Goal: Find specific page/section: Find specific page/section

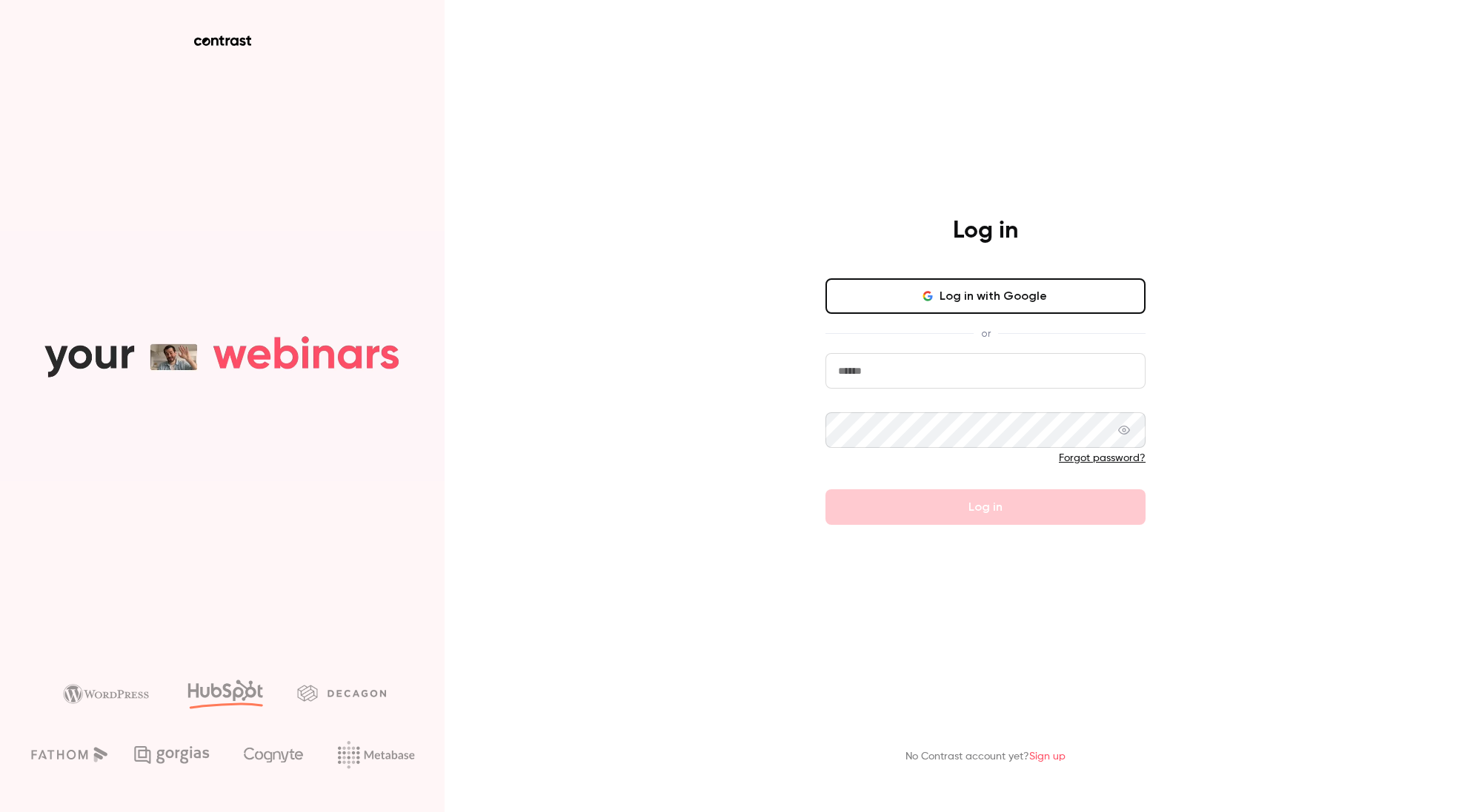
click at [867, 371] on input "email" at bounding box center [985, 371] width 320 height 36
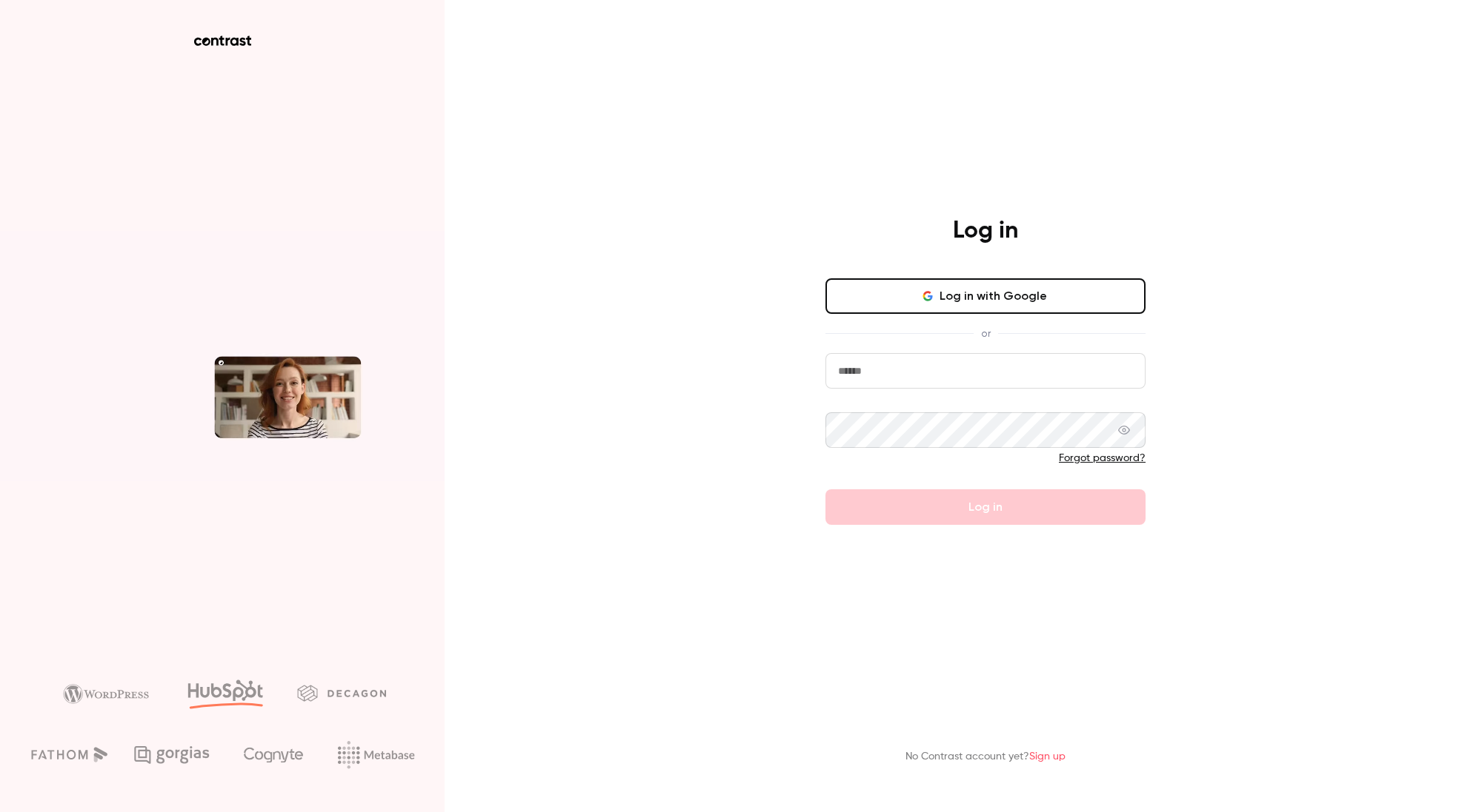
click at [0, 812] on com-1password-button at bounding box center [0, 812] width 0 height 0
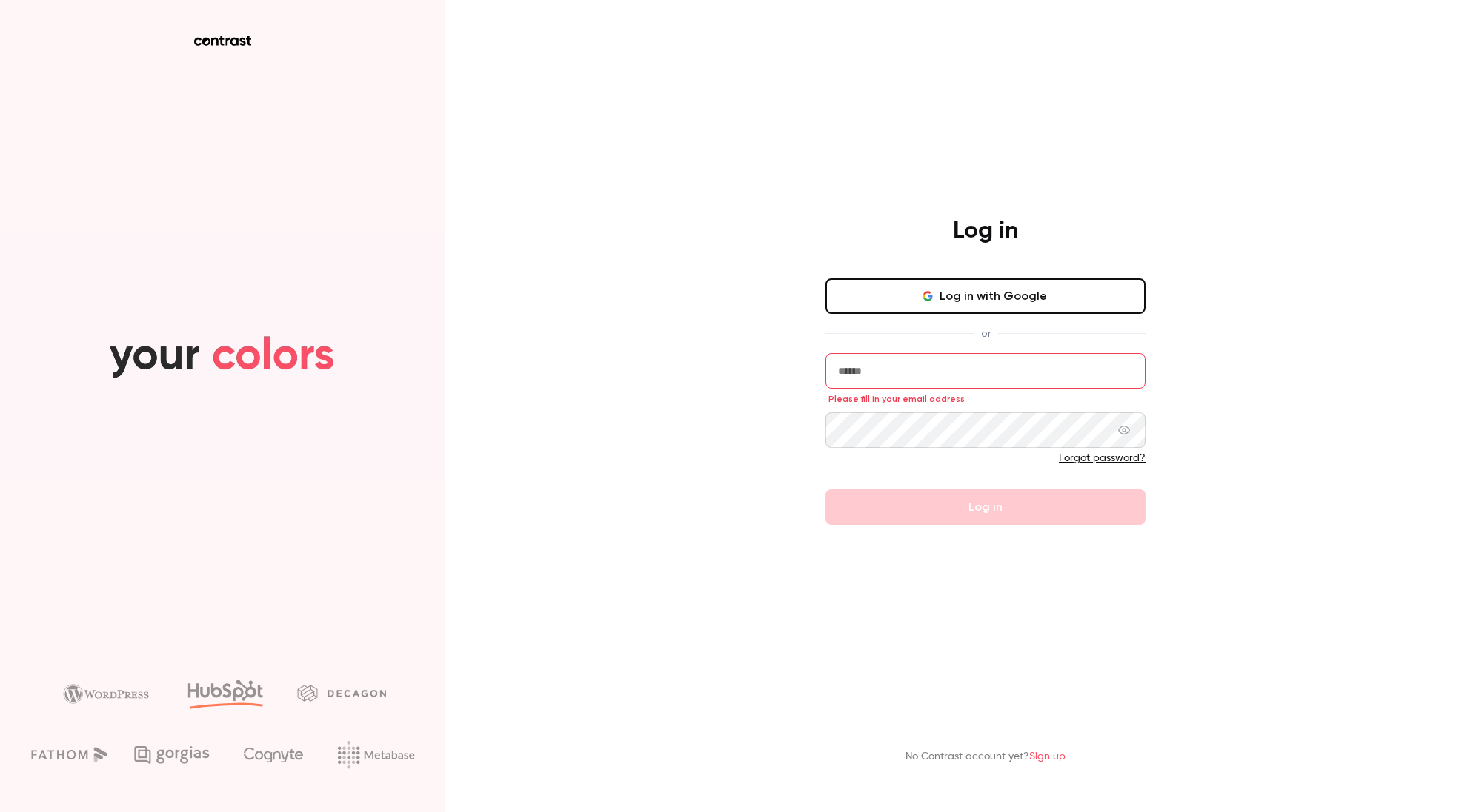
click at [911, 381] on input "email" at bounding box center [985, 371] width 320 height 36
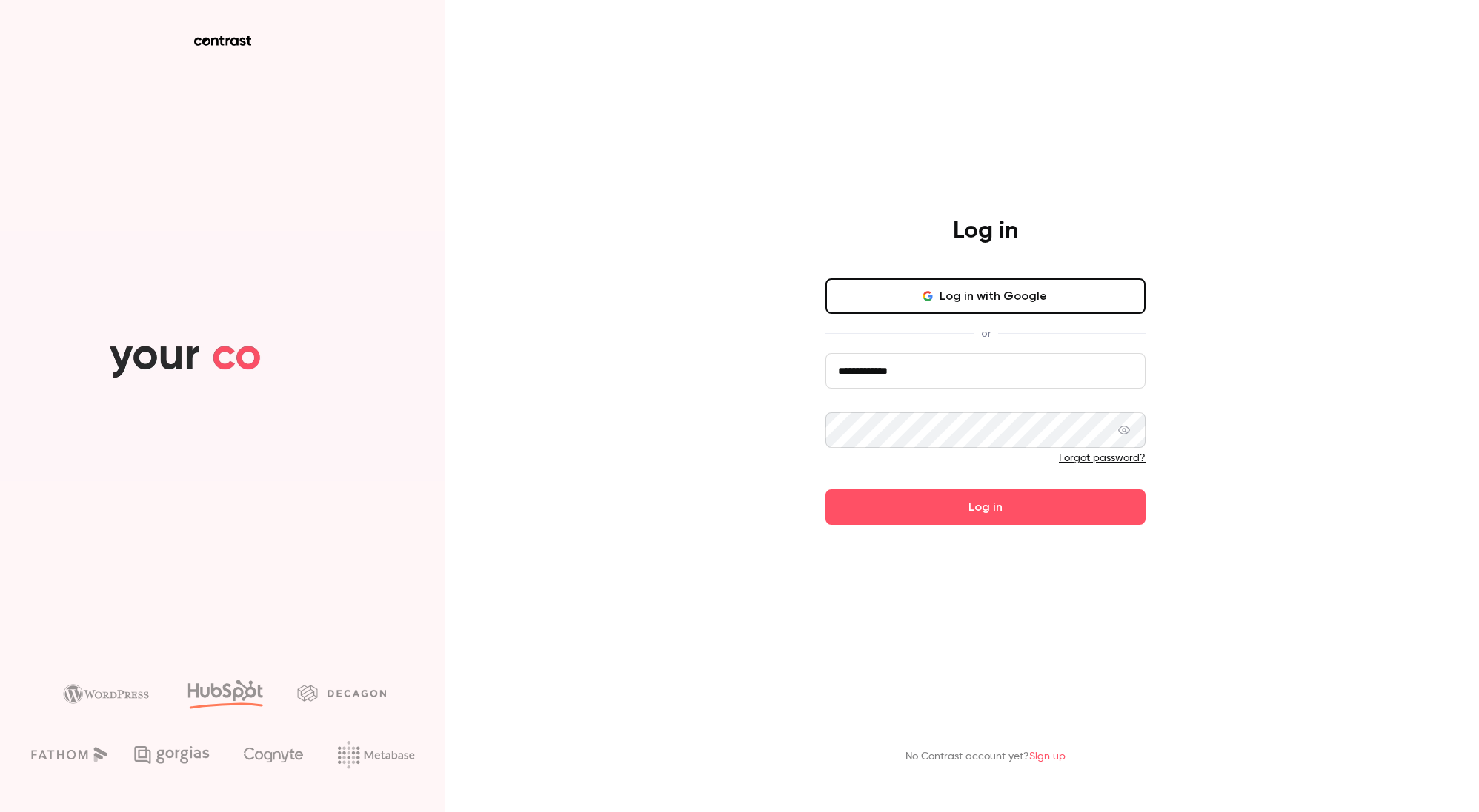
type input "**********"
click at [825, 489] on button "Log in" at bounding box center [985, 507] width 320 height 36
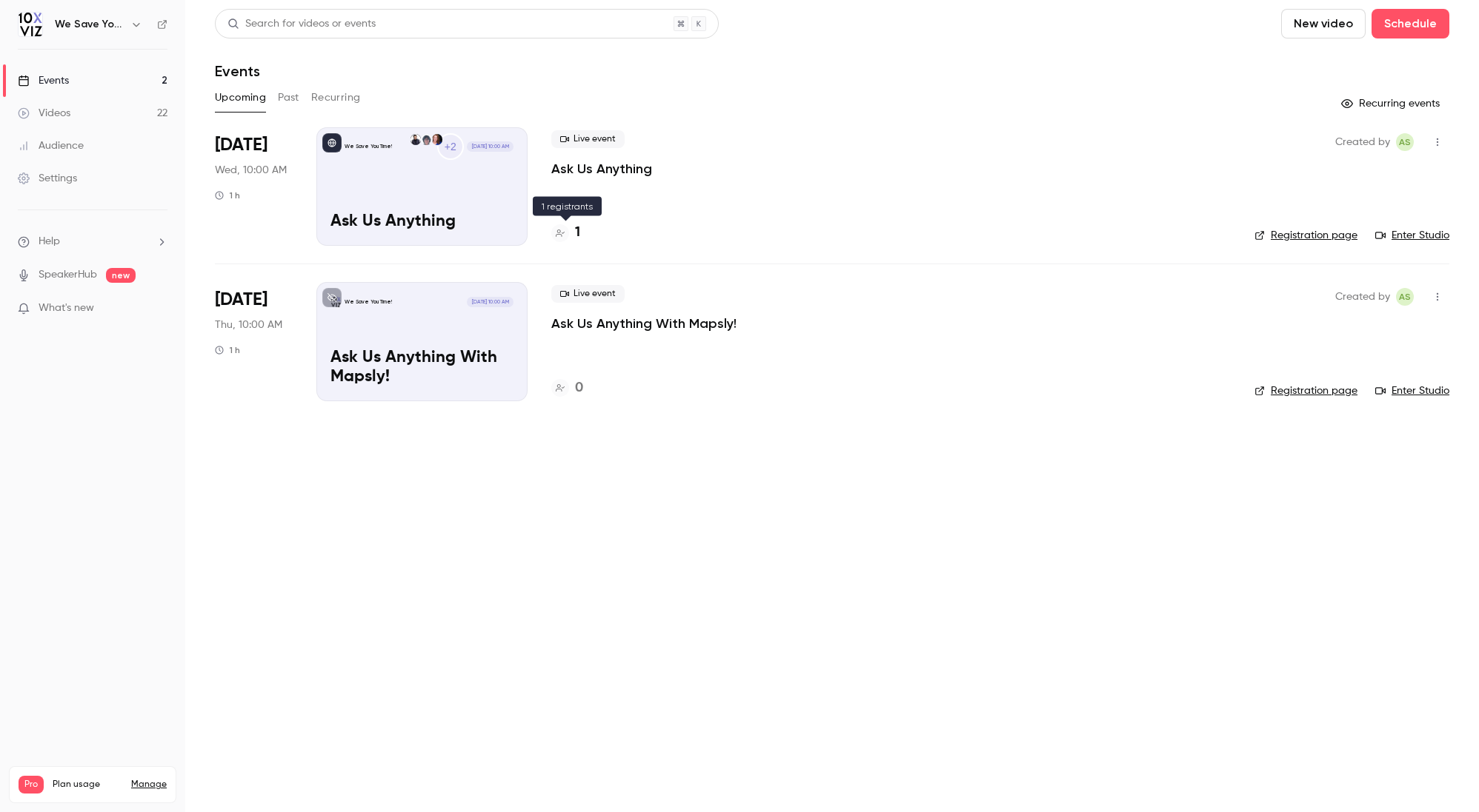
click at [575, 233] on h4 "1" at bounding box center [577, 233] width 5 height 20
